Goal: Check status: Check status

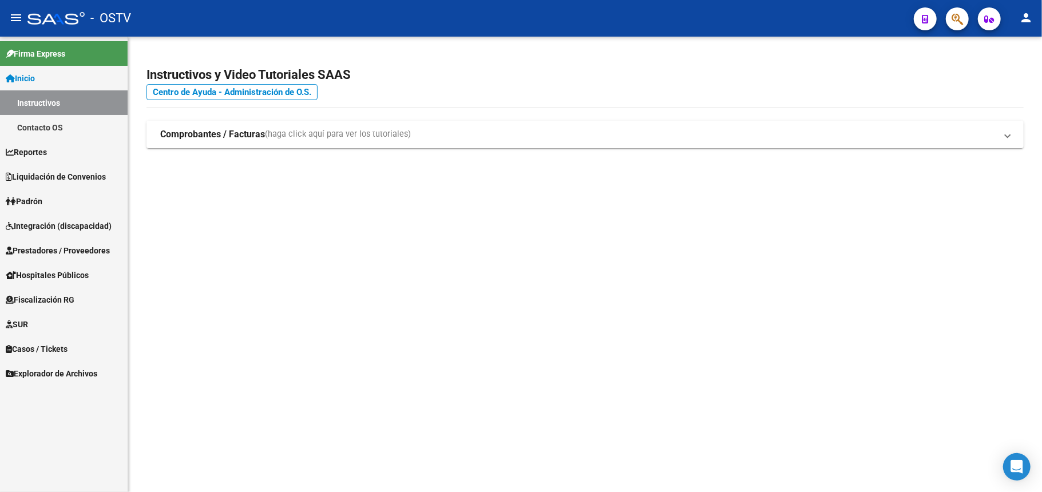
click at [55, 191] on link "Padrón" at bounding box center [64, 201] width 128 height 25
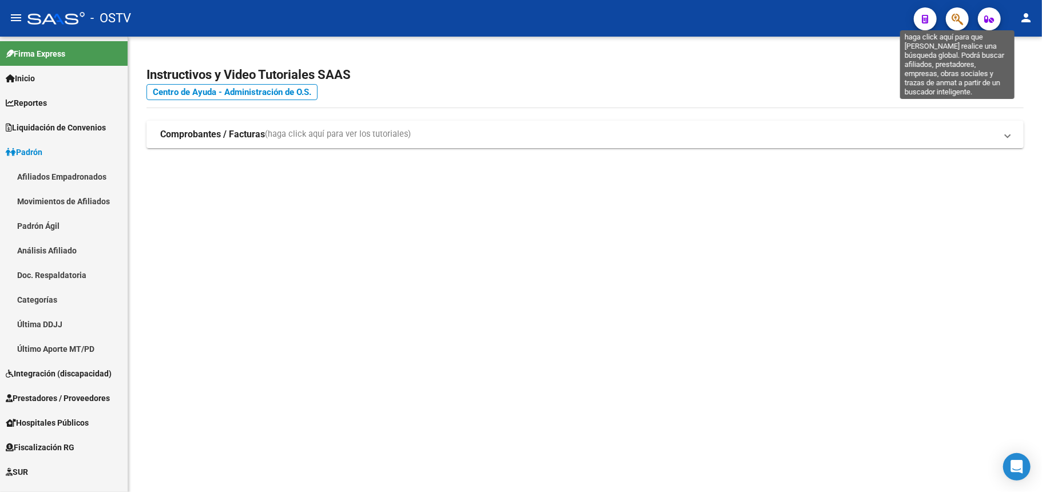
click at [953, 21] on icon "button" at bounding box center [956, 19] width 11 height 13
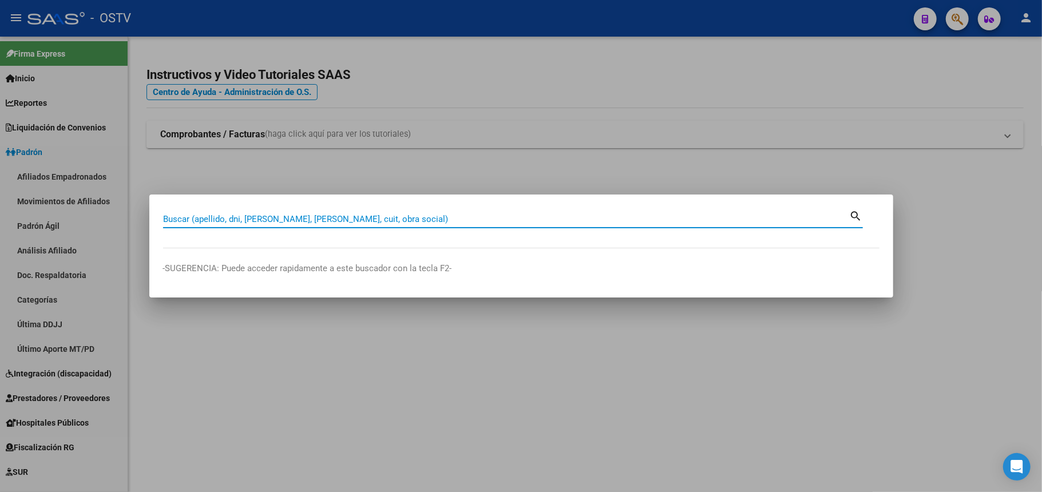
paste input "20955663889"
type input "20955663889"
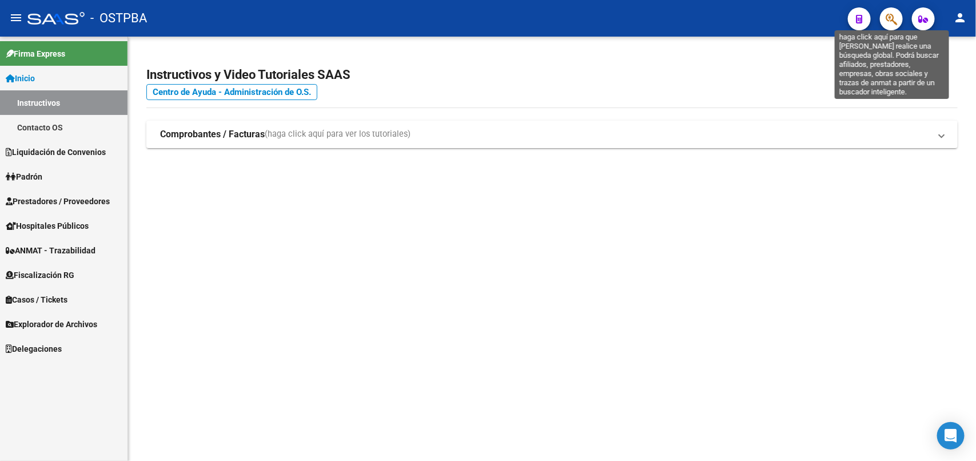
click at [886, 19] on icon "button" at bounding box center [891, 19] width 11 height 13
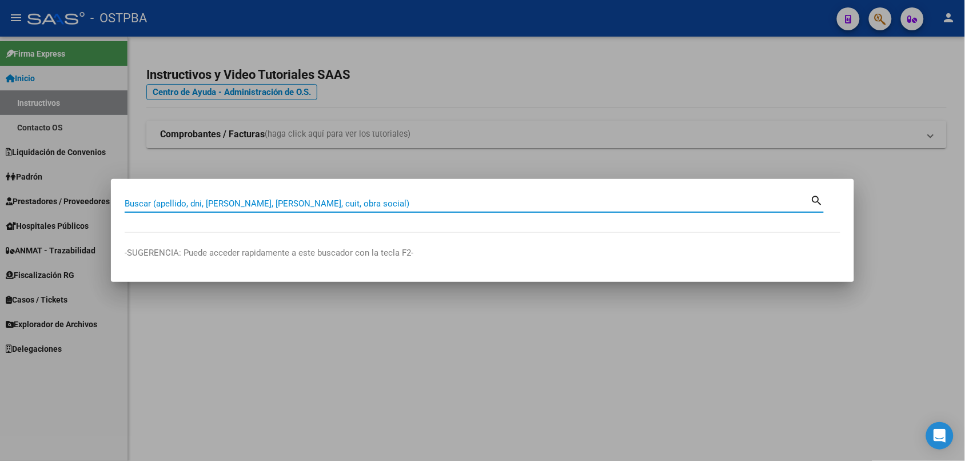
paste input "23325256699"
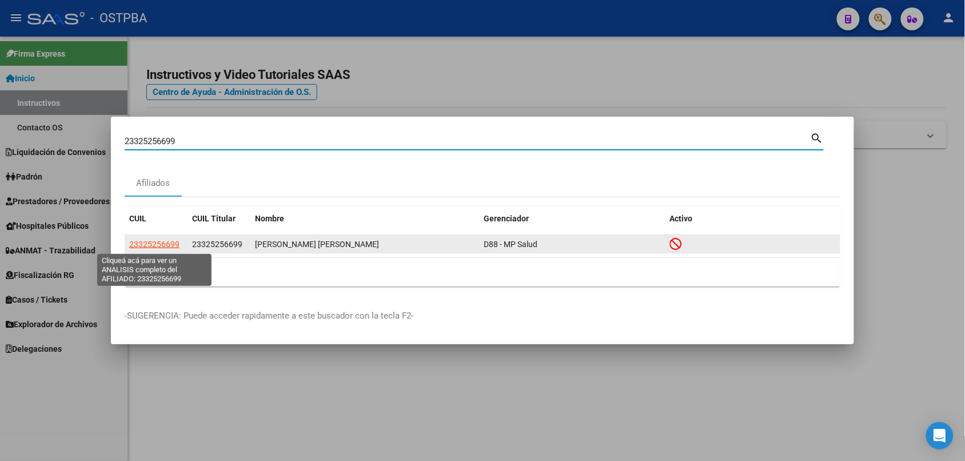
click at [158, 242] on span "23325256699" at bounding box center [154, 244] width 50 height 9
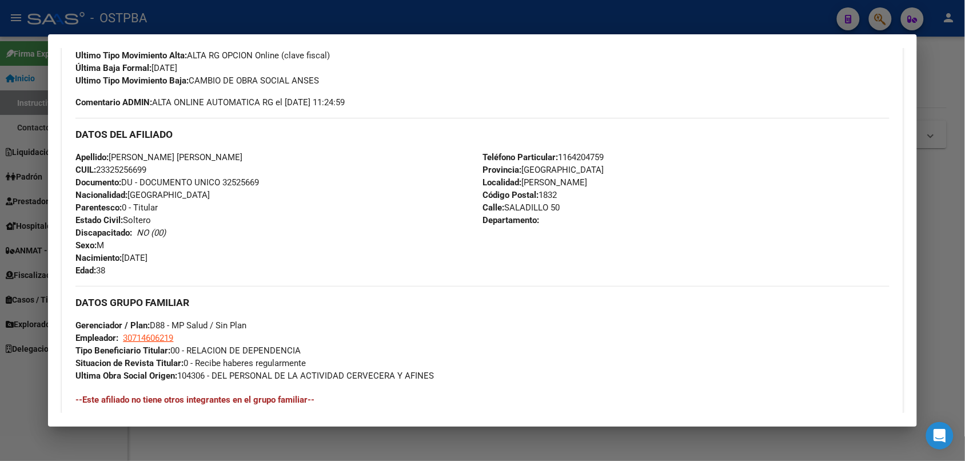
scroll to position [518, 0]
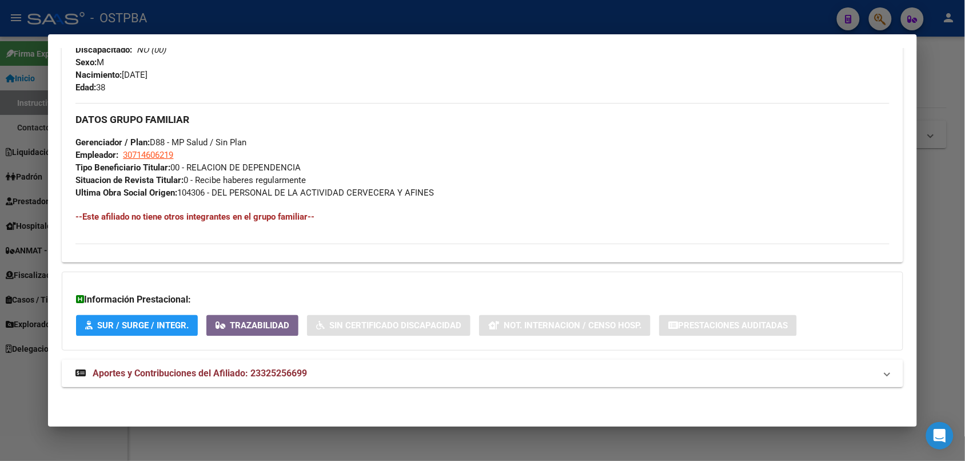
click at [222, 375] on span "Aportes y Contribuciones del Afiliado: 23325256699" at bounding box center [200, 373] width 214 height 11
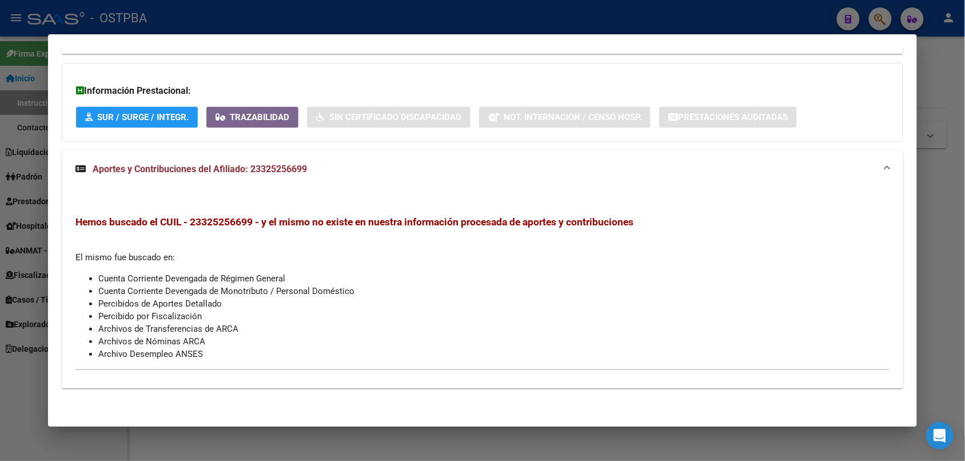
scroll to position [728, 0]
click at [398, 15] on div at bounding box center [482, 230] width 965 height 461
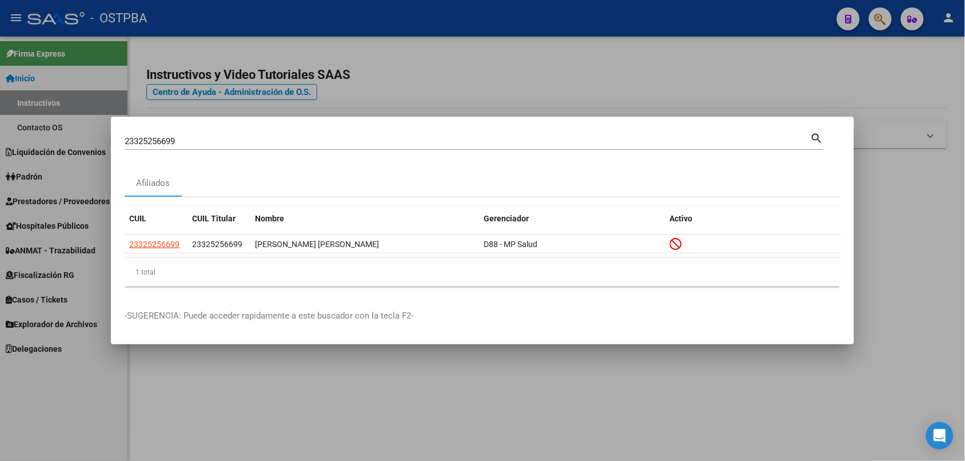
click at [275, 139] on input "23325256699" at bounding box center [468, 141] width 686 height 10
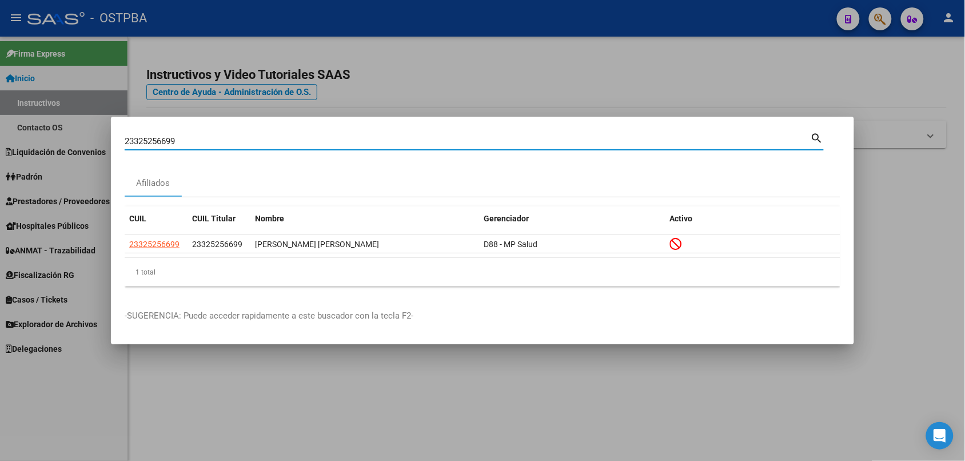
click at [275, 139] on input "23325256699" at bounding box center [468, 141] width 686 height 10
paste input "7939812445"
type input "27939812445"
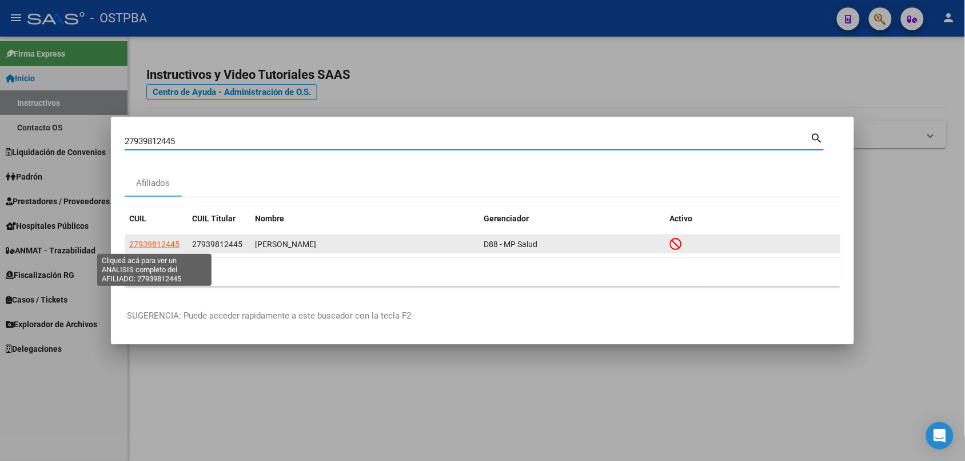
click at [156, 244] on span "27939812445" at bounding box center [154, 244] width 50 height 9
type textarea "27939812445"
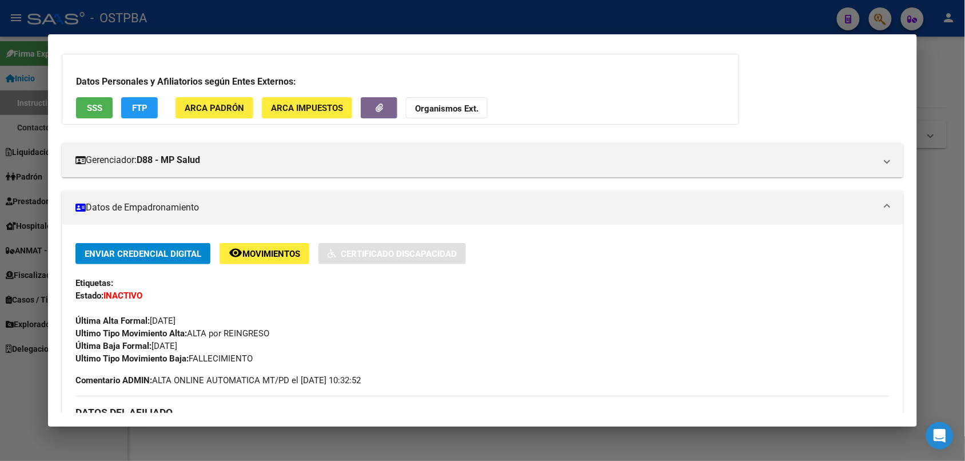
scroll to position [143, 0]
